Goal: Complete Application Form: Complete application form

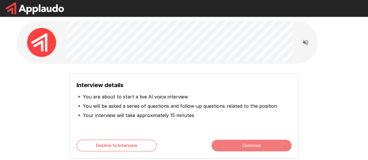
click at [265, 148] on button "Continue" at bounding box center [251, 146] width 80 height 12
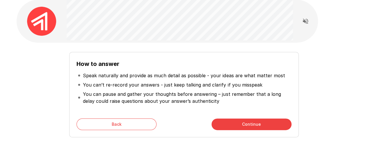
scroll to position [26, 0]
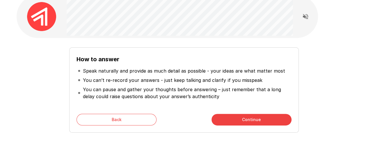
click at [239, 119] on button "Continue" at bounding box center [251, 120] width 80 height 12
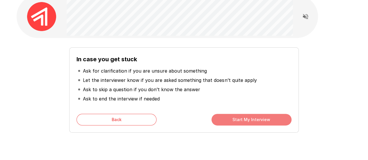
click at [246, 118] on button "Start My Interview" at bounding box center [251, 120] width 80 height 12
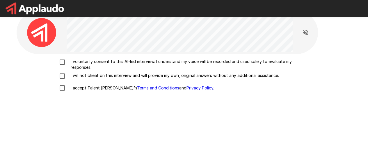
scroll to position [10, 0]
click at [156, 62] on p "I voluntarily consent to this AI-led interview. I understand my voice will be r…" at bounding box center [190, 65] width 244 height 12
click at [88, 77] on p "I will not cheat on this interview and will provide my own, original answers wi…" at bounding box center [173, 76] width 210 height 6
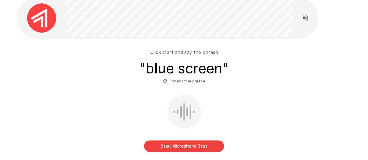
scroll to position [25, 0]
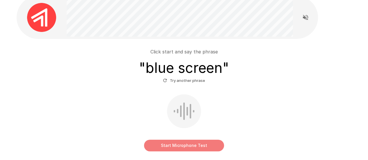
click at [185, 145] on button "Start Microphone Test" at bounding box center [184, 146] width 80 height 12
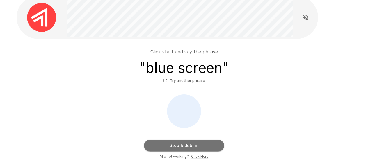
click at [185, 145] on button "Stop & Submit" at bounding box center [184, 146] width 80 height 12
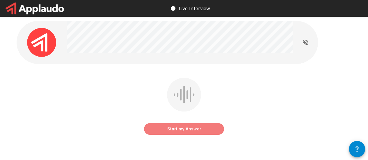
click at [181, 125] on button "Start my Answer" at bounding box center [184, 129] width 80 height 12
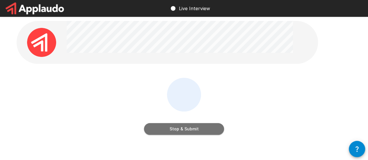
click at [209, 130] on button "Stop & Submit" at bounding box center [184, 129] width 80 height 12
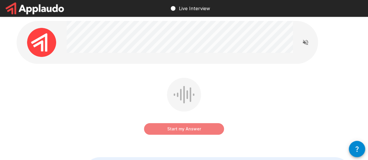
click at [188, 129] on button "Start my Answer" at bounding box center [184, 129] width 80 height 12
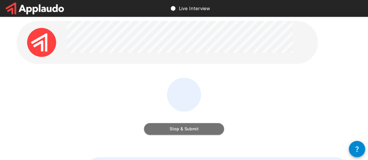
click at [188, 129] on button "Stop & Submit" at bounding box center [184, 129] width 80 height 12
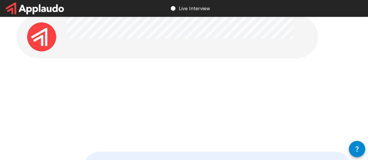
scroll to position [4, 0]
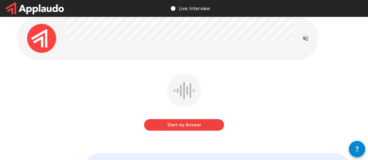
click at [208, 129] on button "Start my Answer" at bounding box center [184, 125] width 80 height 12
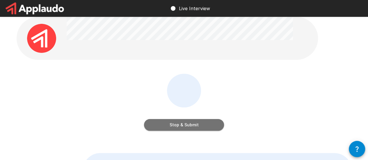
click at [208, 129] on button "Stop & Submit" at bounding box center [184, 125] width 80 height 12
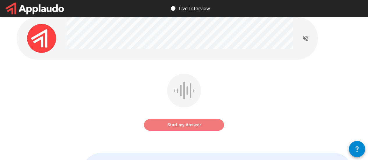
click at [191, 122] on button "Start my Answer" at bounding box center [184, 125] width 80 height 12
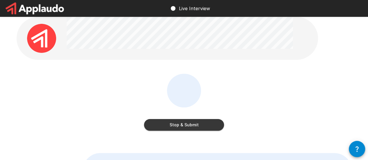
click at [191, 122] on button "Stop & Submit" at bounding box center [184, 125] width 80 height 12
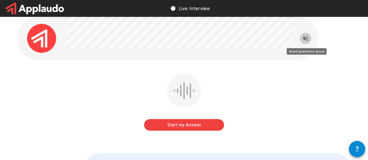
click at [304, 41] on icon "Read questions aloud" at bounding box center [305, 38] width 7 height 7
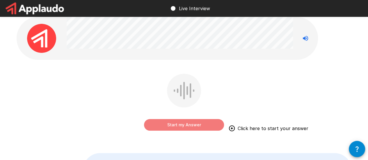
click at [177, 119] on button "Start my Answer" at bounding box center [184, 125] width 80 height 12
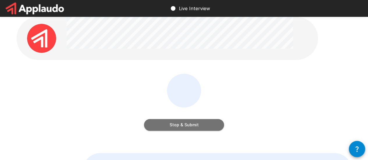
click at [177, 119] on button "Stop & Submit" at bounding box center [184, 125] width 80 height 12
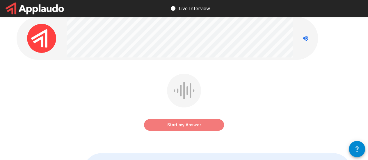
click at [204, 128] on button "Start my Answer" at bounding box center [184, 125] width 80 height 12
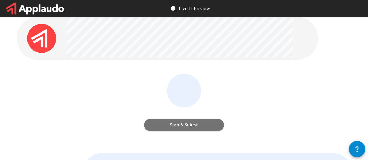
click at [204, 128] on button "Stop & Submit" at bounding box center [184, 125] width 80 height 12
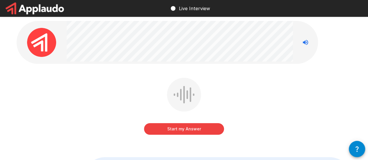
scroll to position [0, 0]
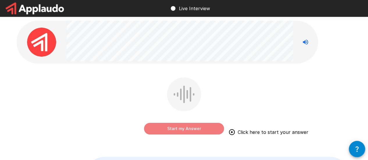
click at [193, 127] on button "Start my Answer" at bounding box center [184, 129] width 80 height 12
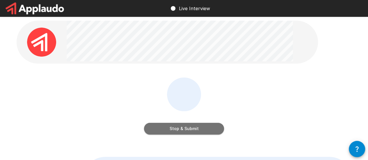
click at [193, 127] on button "Stop & Submit" at bounding box center [184, 129] width 80 height 12
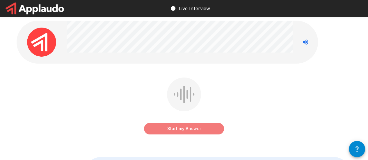
click at [193, 127] on button "Start my Answer" at bounding box center [184, 129] width 80 height 12
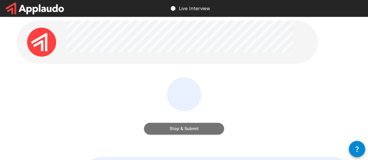
click at [193, 127] on button "Stop & Submit" at bounding box center [184, 129] width 80 height 12
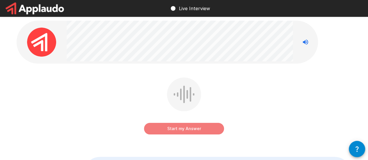
click at [193, 127] on button "Start my Answer" at bounding box center [184, 129] width 80 height 12
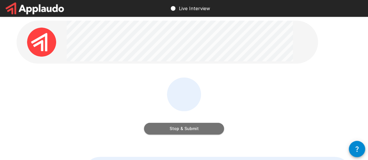
click at [193, 127] on button "Stop & Submit" at bounding box center [184, 129] width 80 height 12
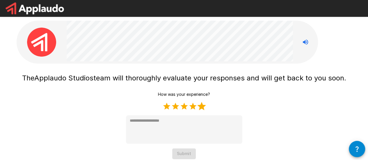
click at [201, 104] on label "5 Stars" at bounding box center [201, 106] width 9 height 9
type textarea "*"
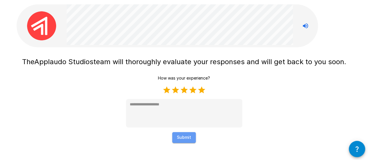
click at [186, 135] on button "Submit" at bounding box center [184, 137] width 24 height 11
